Goal: Task Accomplishment & Management: Manage account settings

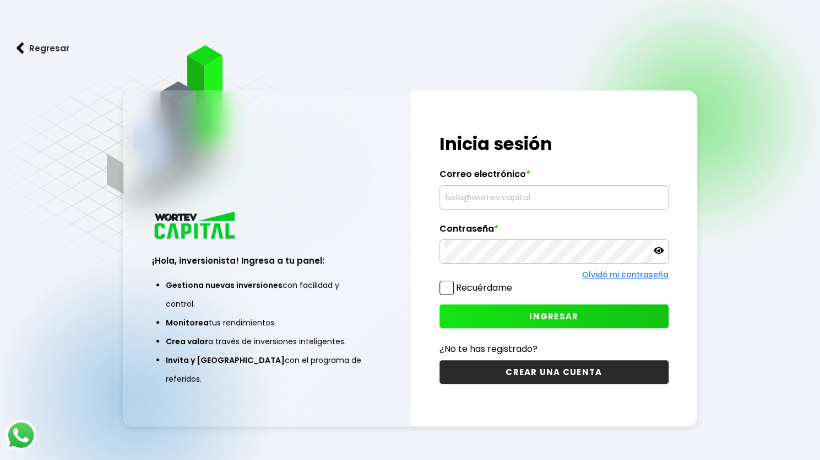
click at [503, 207] on input "text" at bounding box center [554, 197] width 219 height 23
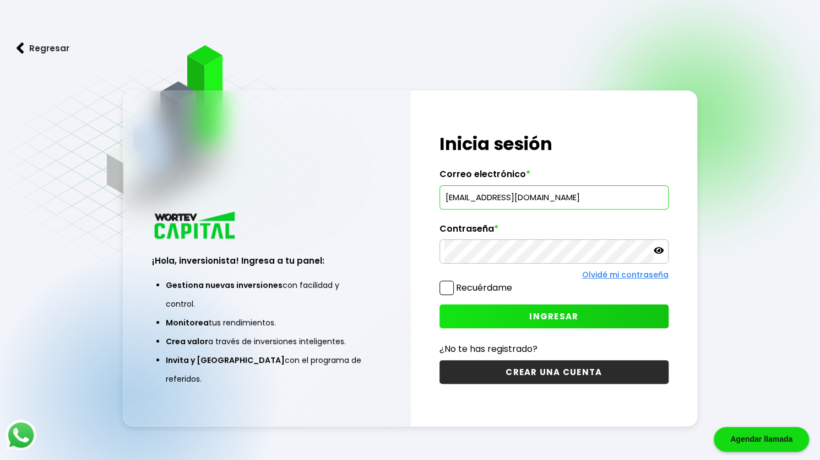
type input "[EMAIL_ADDRESS][DOMAIN_NAME]"
click at [560, 321] on button "INGRESAR" at bounding box center [554, 316] width 229 height 24
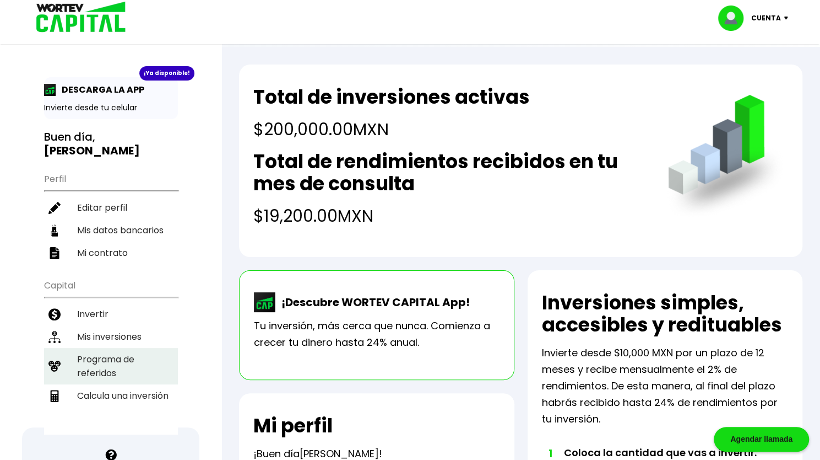
click at [143, 355] on li "Programa de referidos" at bounding box center [111, 366] width 134 height 36
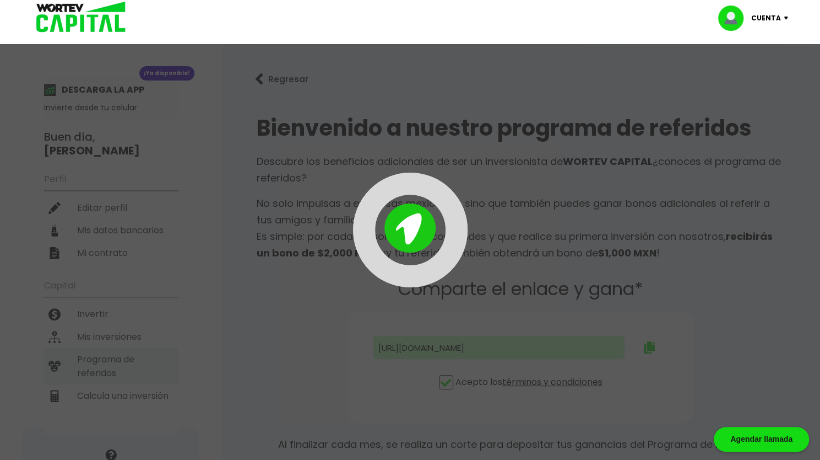
type input "[URL][DOMAIN_NAME]"
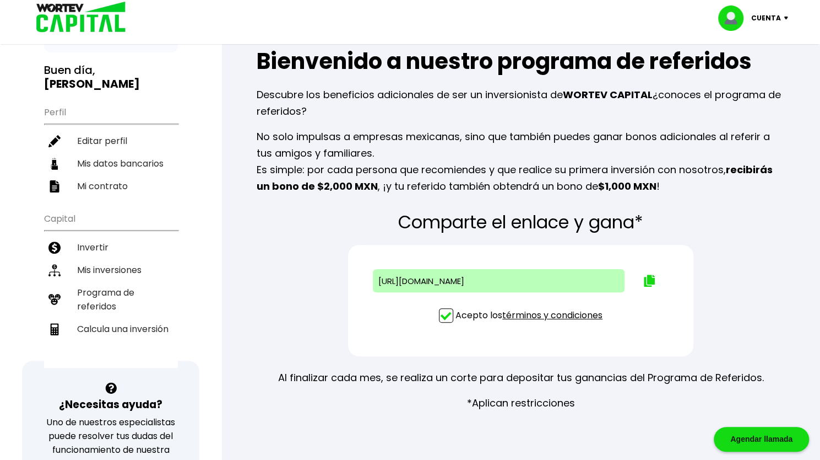
scroll to position [67, 0]
click at [654, 282] on img at bounding box center [649, 280] width 11 height 12
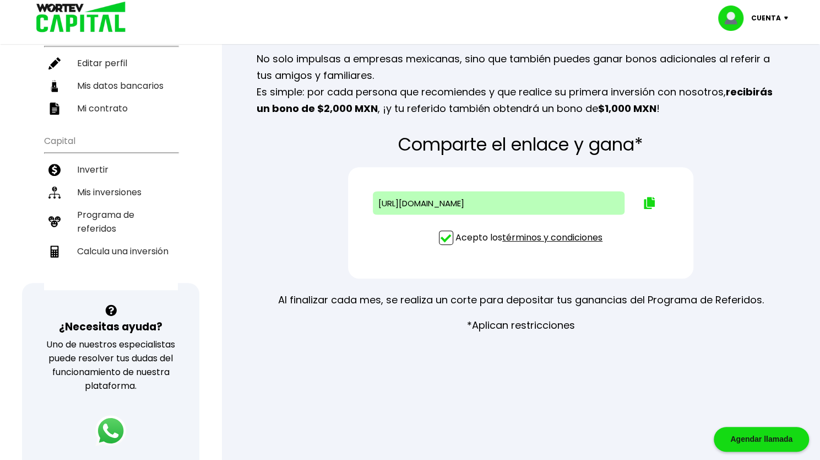
scroll to position [0, 0]
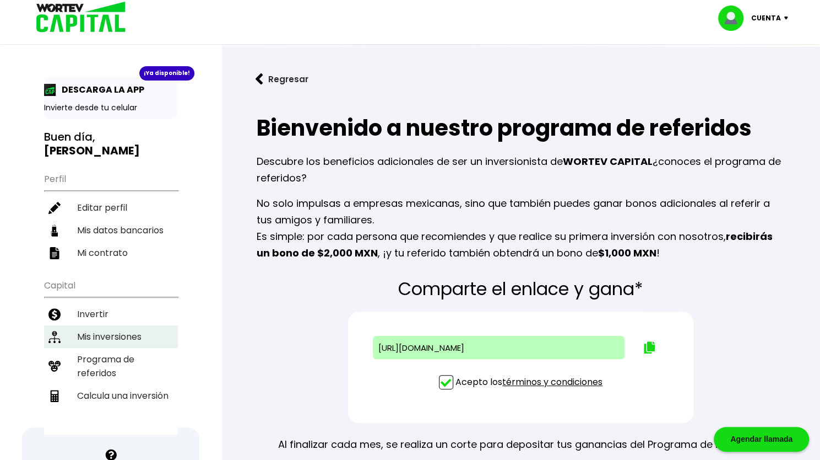
click at [130, 325] on li "Mis inversiones" at bounding box center [111, 336] width 134 height 23
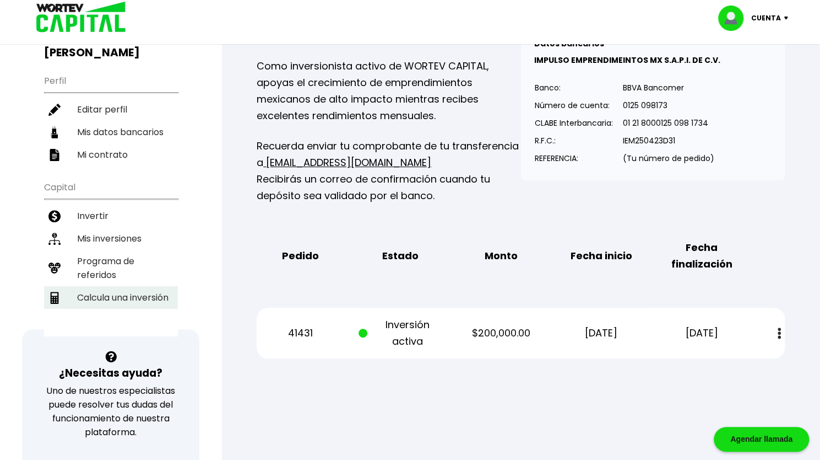
scroll to position [10, 0]
